Goal: Transaction & Acquisition: Purchase product/service

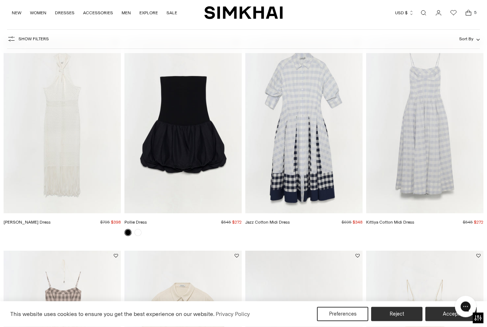
scroll to position [59, 0]
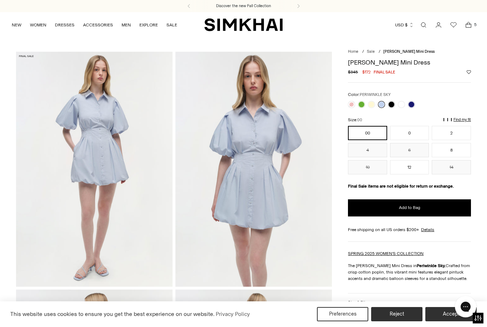
click at [393, 105] on link at bounding box center [391, 104] width 7 height 7
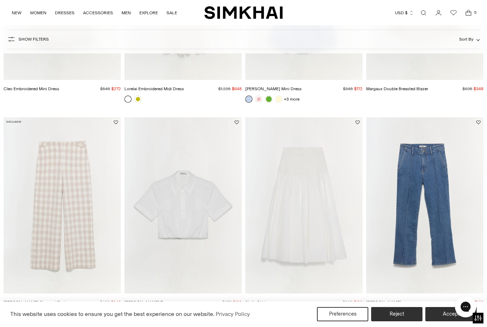
scroll to position [631, 0]
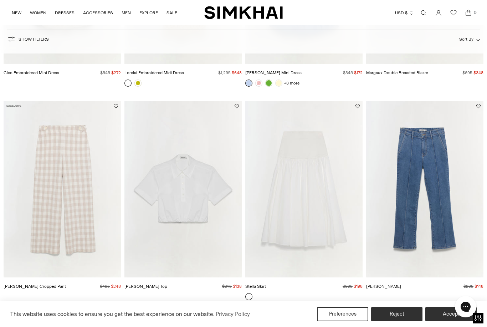
click at [328, 200] on img "Stella Skirt" at bounding box center [303, 189] width 117 height 176
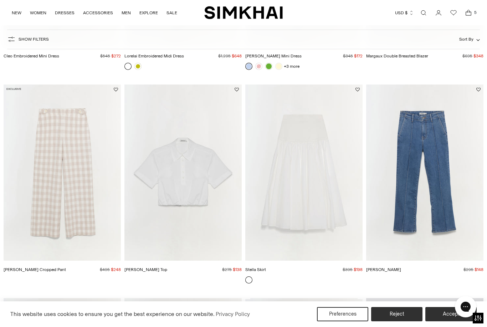
scroll to position [629, 0]
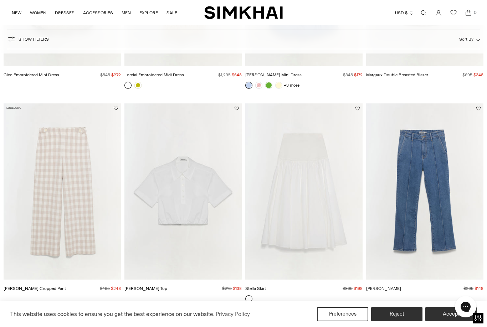
click at [409, 313] on button "Reject" at bounding box center [396, 314] width 51 height 14
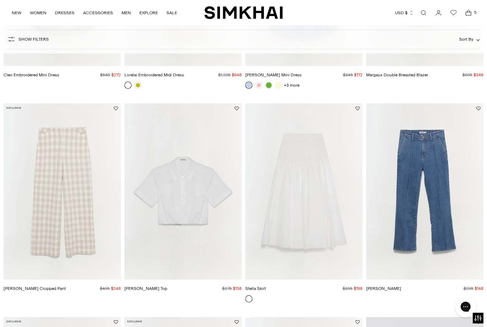
click at [195, 209] on img "Nicky Cotton Top" at bounding box center [182, 191] width 117 height 176
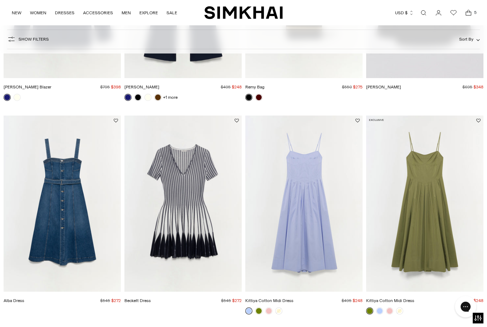
scroll to position [1050, 0]
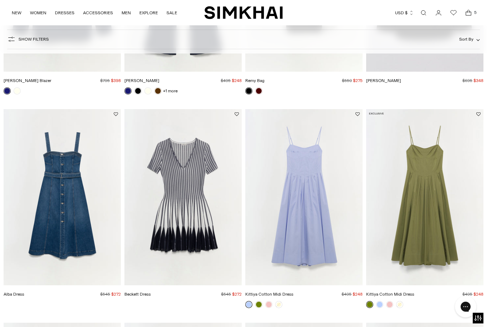
click at [450, 206] on img "Kittiya Cotton Midi Dress" at bounding box center [424, 197] width 117 height 176
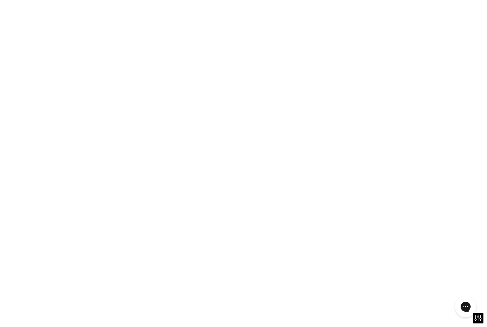
click at [451, 200] on img "Kittiya Cotton Midi Dress" at bounding box center [424, 197] width 117 height 176
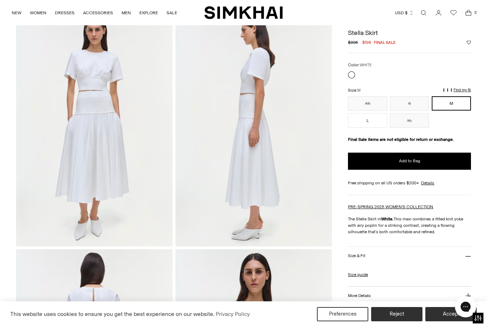
scroll to position [40, 0]
click at [421, 163] on button "Add to Bag" at bounding box center [409, 161] width 123 height 17
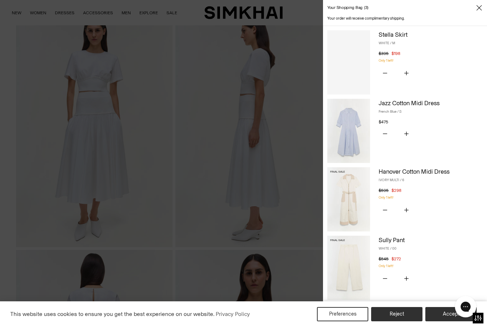
scroll to position [0, 0]
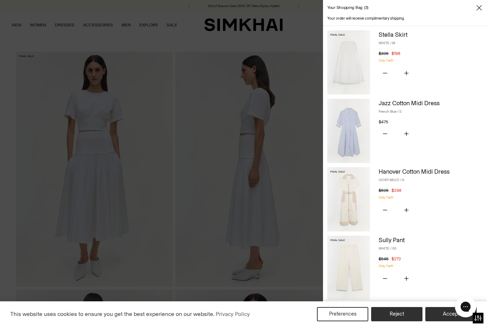
click at [426, 114] on div "Jazz Cotton Midi Dress French Blue / S $475 Unit price / per" at bounding box center [431, 112] width 104 height 26
click at [408, 104] on link "Jazz Cotton Midi Dress" at bounding box center [409, 102] width 61 height 7
click at [479, 11] on icon "Close" at bounding box center [479, 7] width 6 height 7
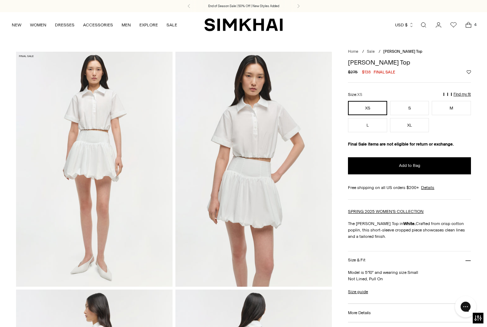
click at [454, 110] on button "M" at bounding box center [451, 108] width 39 height 14
click at [447, 165] on button "Add to Bag" at bounding box center [409, 165] width 123 height 17
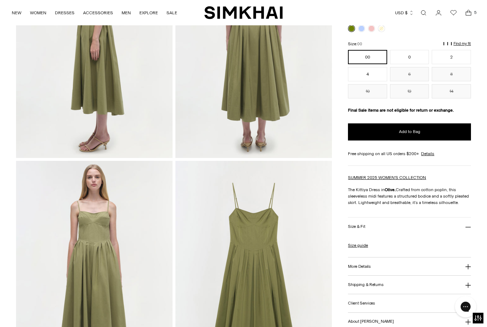
scroll to position [366, 0]
